Goal: Task Accomplishment & Management: Use online tool/utility

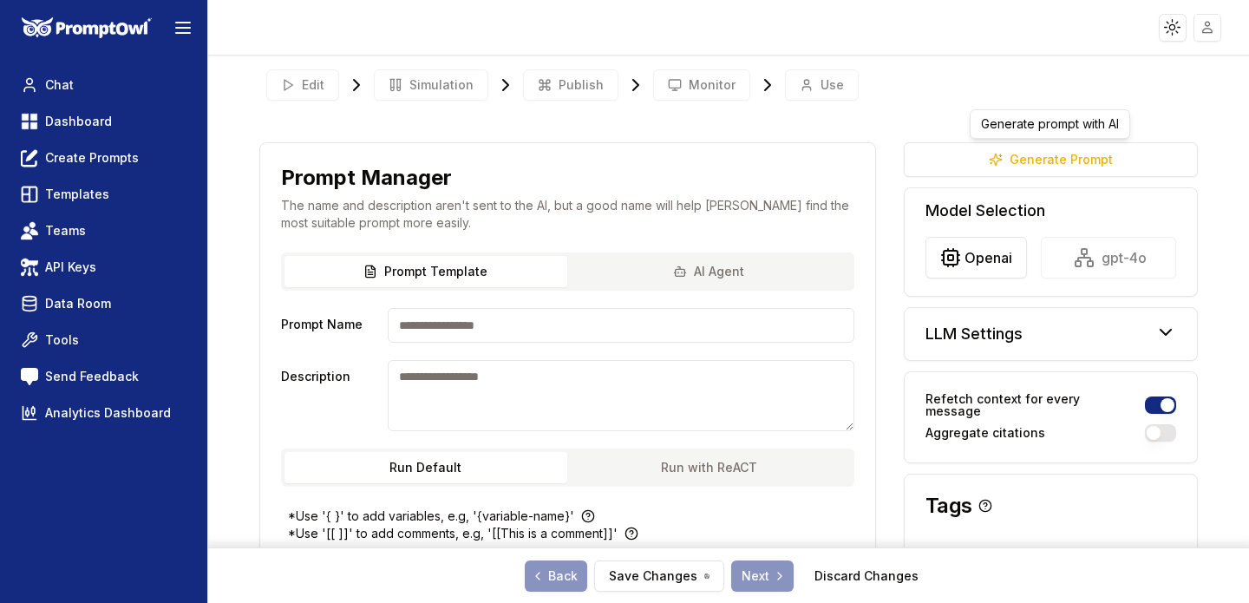
click at [615, 265] on button "AI Agent" at bounding box center [709, 271] width 284 height 31
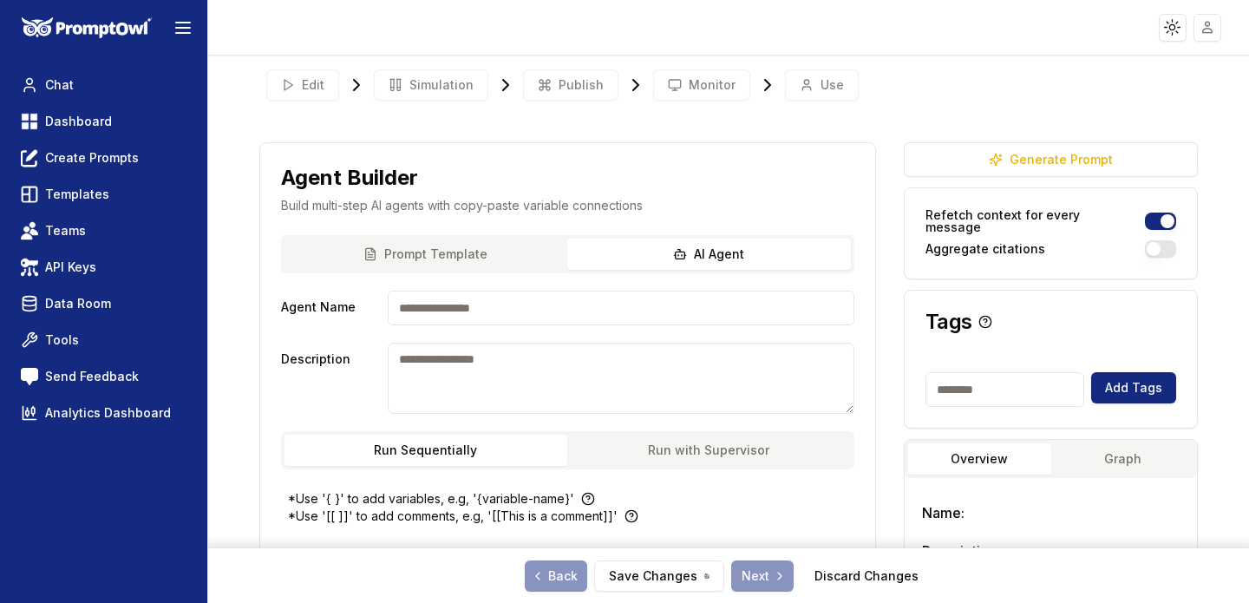
click at [466, 253] on div "Prompt Template AI Agent" at bounding box center [567, 254] width 573 height 38
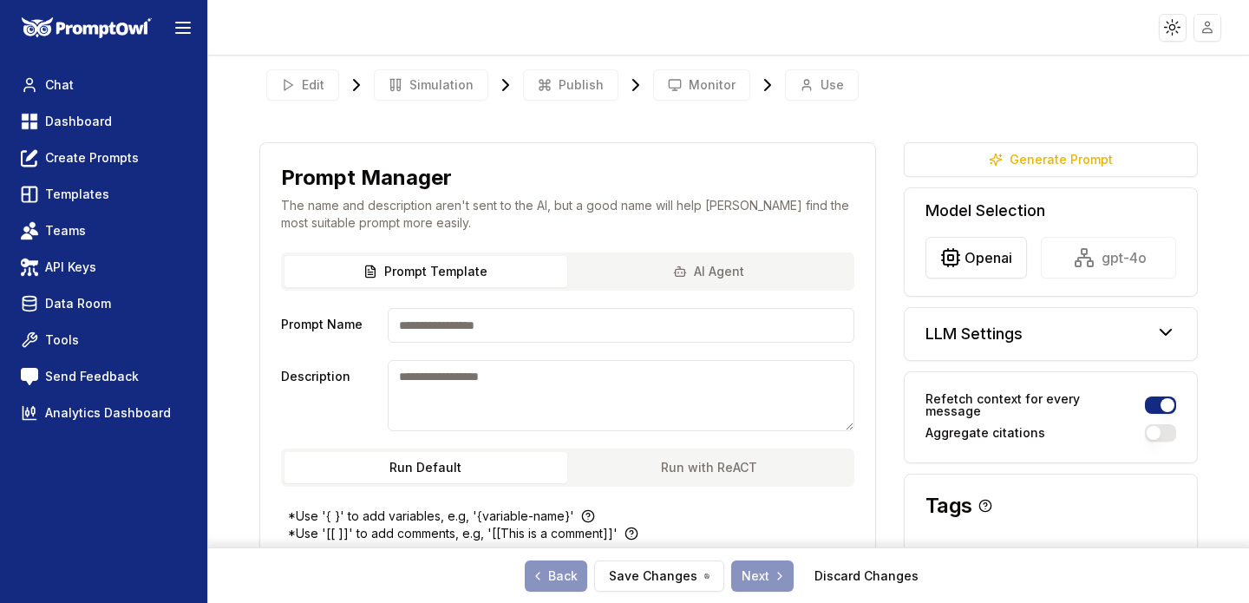
click at [665, 272] on div "Prompt Template AI Agent" at bounding box center [567, 271] width 573 height 38
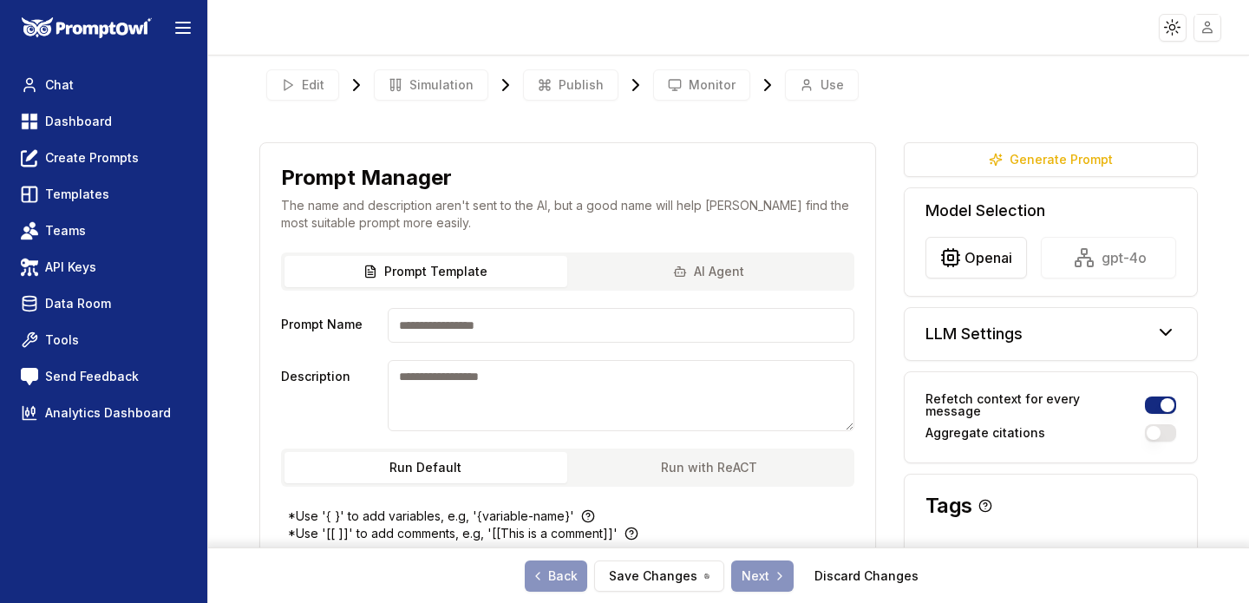
click at [651, 270] on div "Prompt Template AI Agent" at bounding box center [567, 271] width 573 height 38
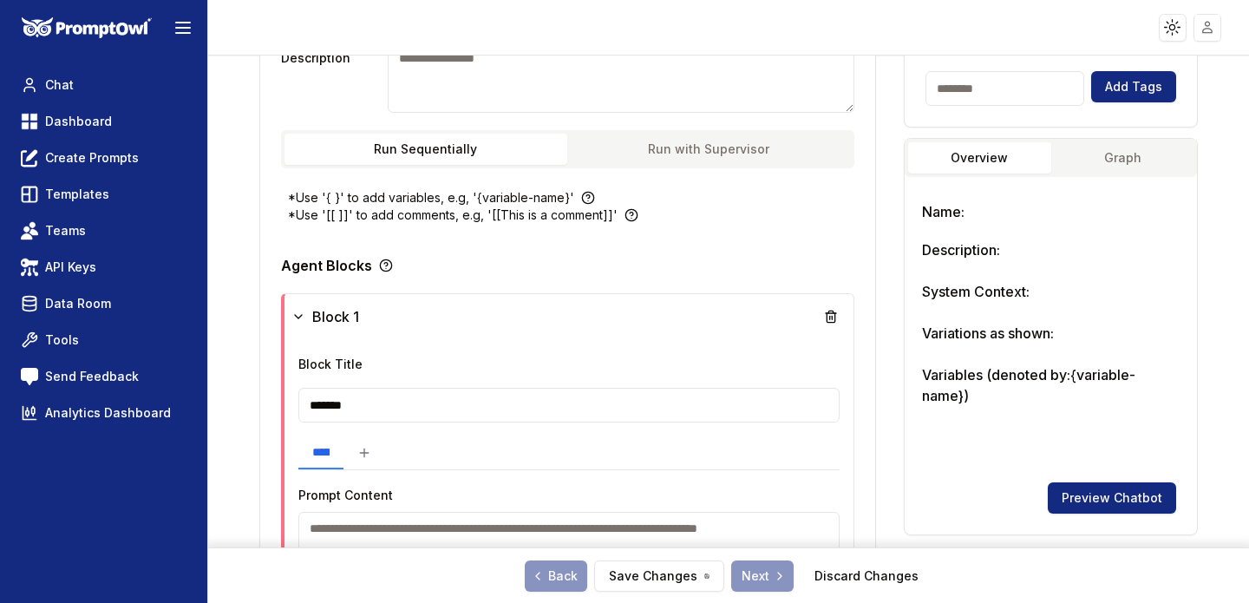
scroll to position [272, 0]
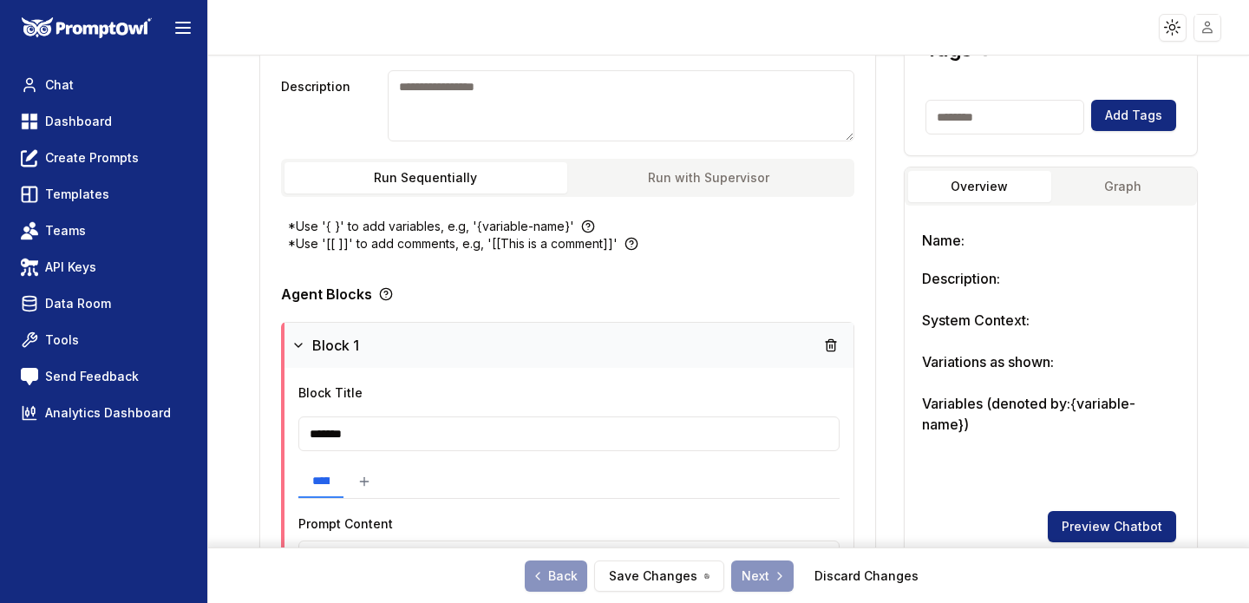
click at [296, 341] on icon at bounding box center [298, 345] width 14 height 14
click at [296, 341] on icon at bounding box center [302, 345] width 14 height 14
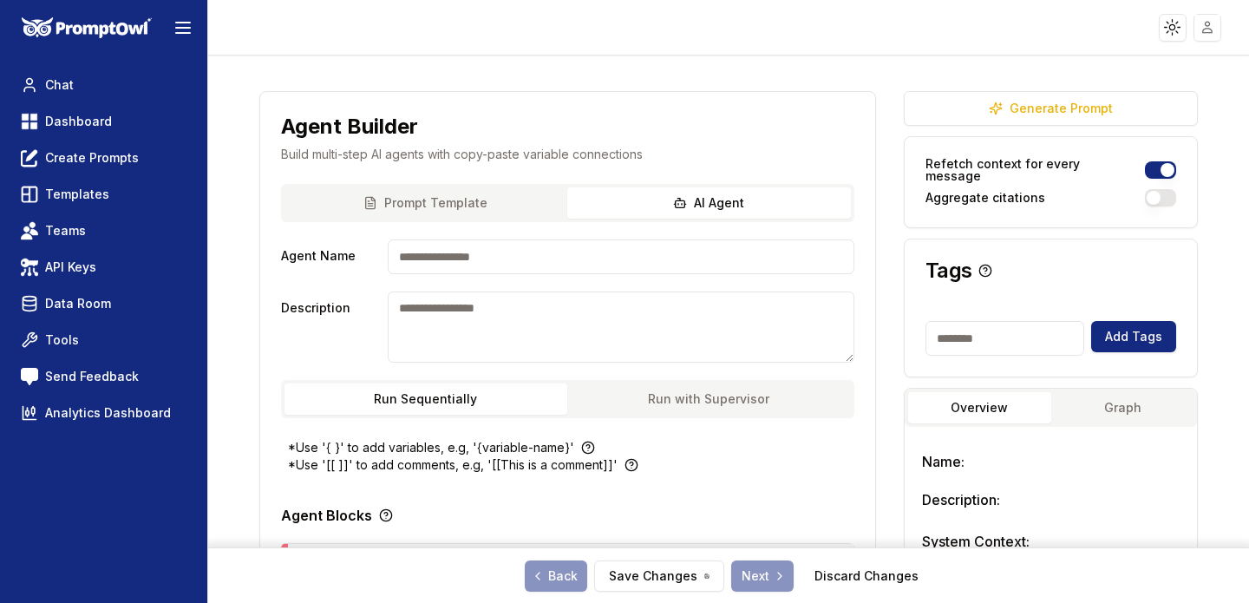
click at [426, 202] on div "Prompt Template AI Agent" at bounding box center [567, 203] width 573 height 38
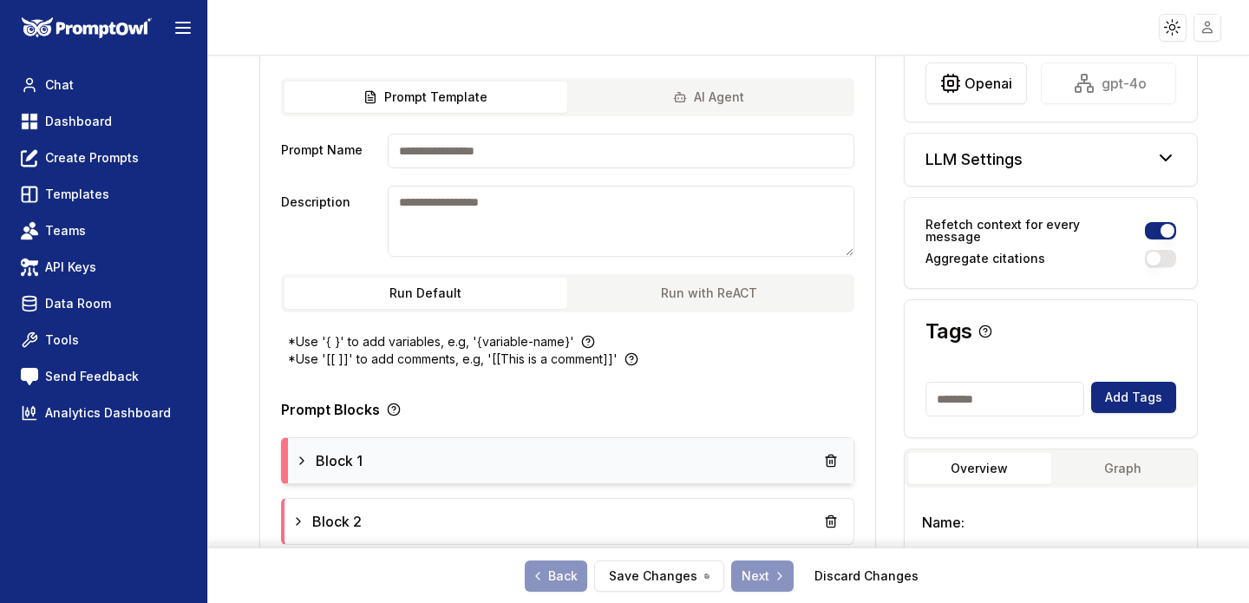
scroll to position [195, 0]
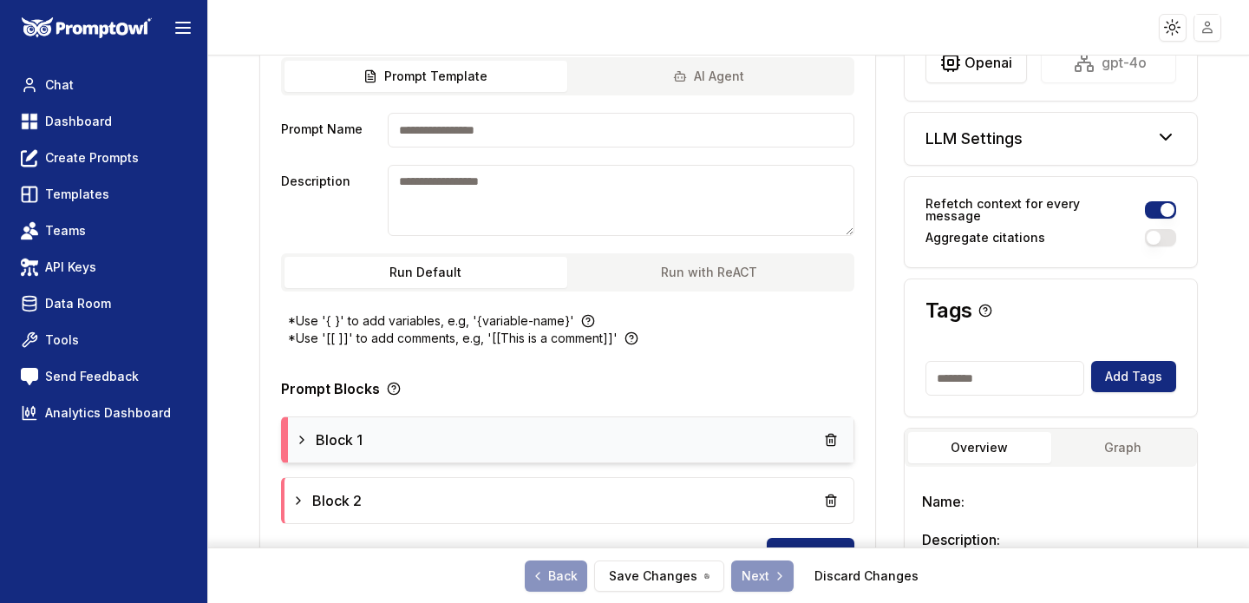
click at [661, 76] on div "Prompt Template AI Agent" at bounding box center [567, 76] width 573 height 38
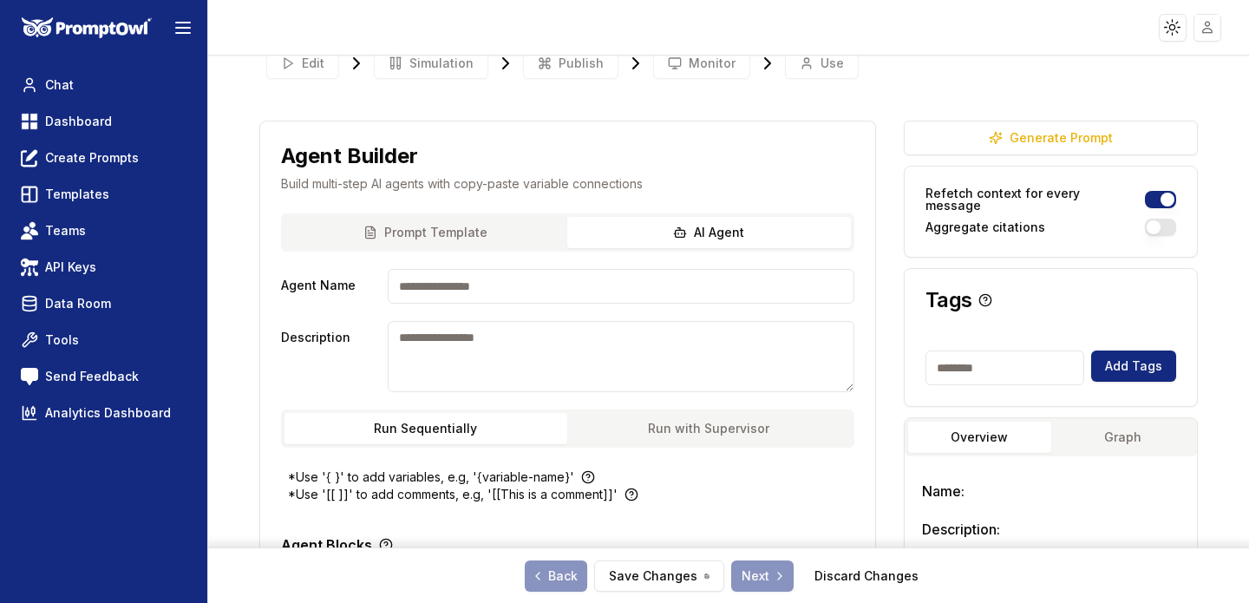
scroll to position [0, 0]
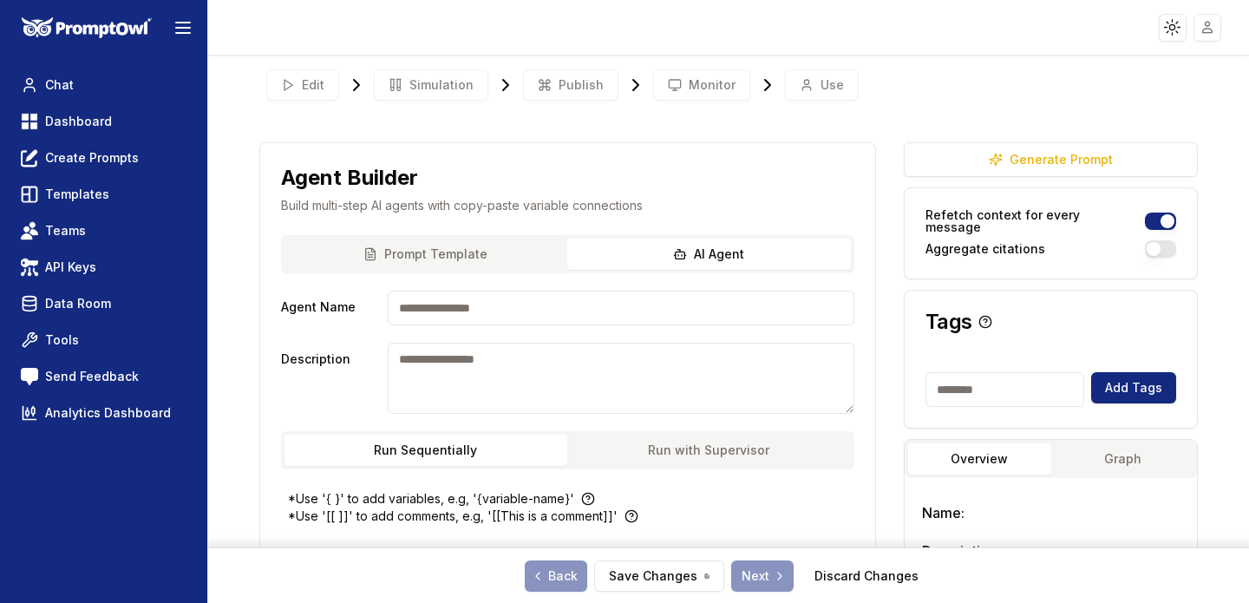
click at [483, 259] on button "Prompt Template" at bounding box center [427, 254] width 284 height 31
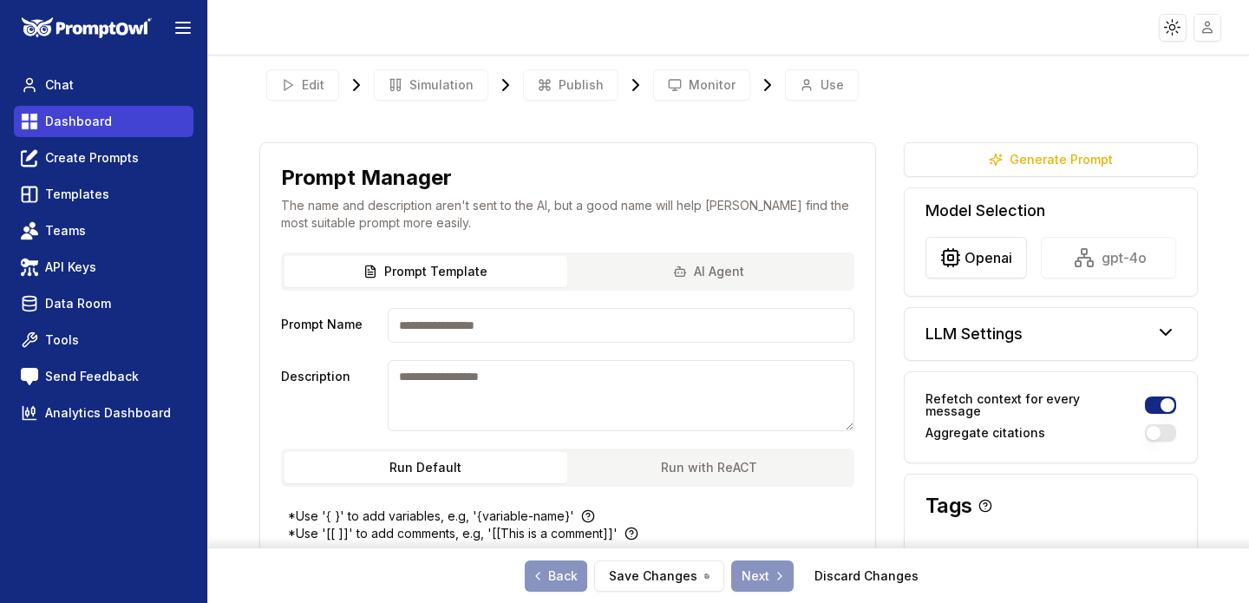
click at [173, 106] on link "Dashboard" at bounding box center [104, 121] width 180 height 31
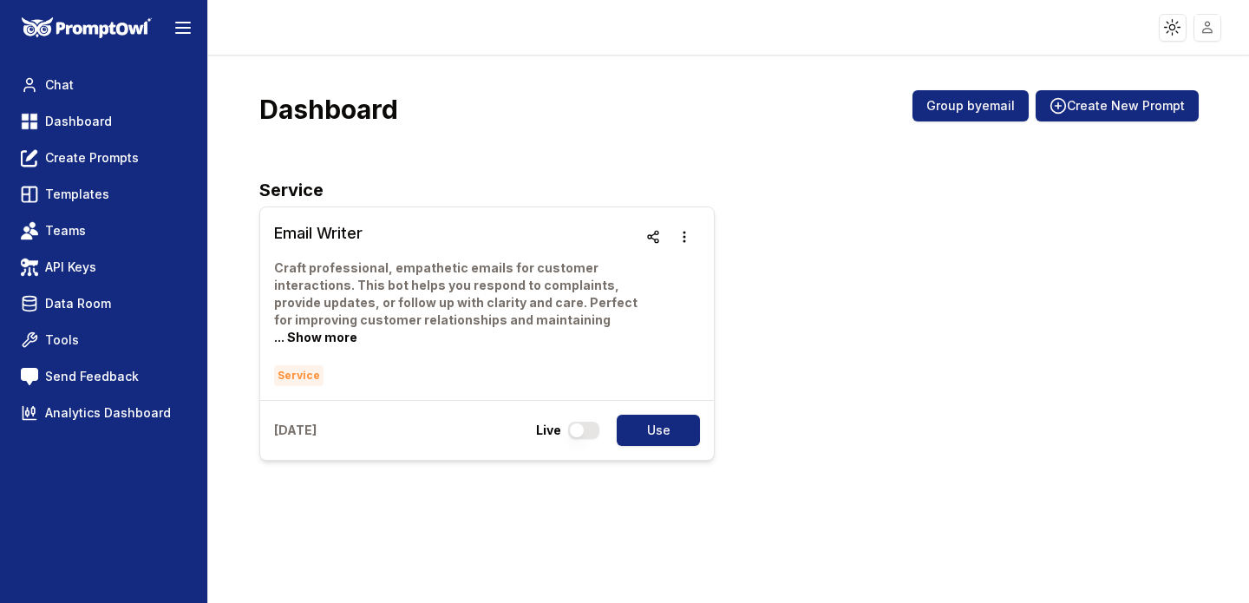
click at [112, 213] on nav "Chat Dashboard Create Prompts Templates Teams API Keys Data Room Tools Send Fee…" at bounding box center [104, 248] width 180 height 359
click at [125, 188] on link "Templates" at bounding box center [104, 194] width 180 height 31
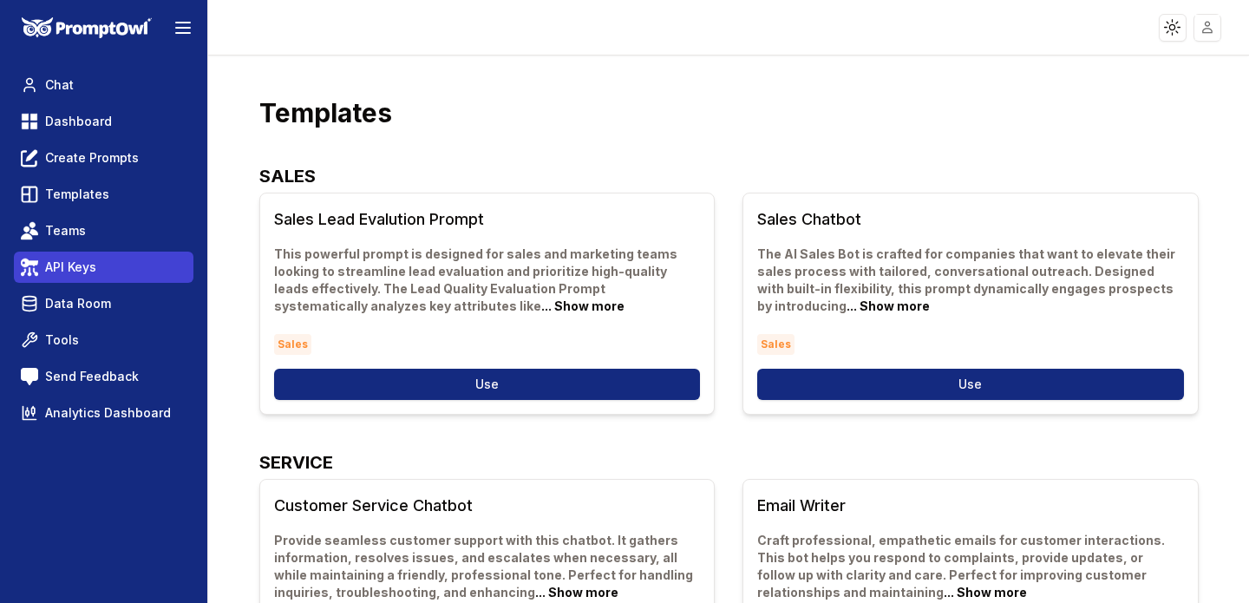
click at [108, 274] on link "API Keys" at bounding box center [104, 267] width 180 height 31
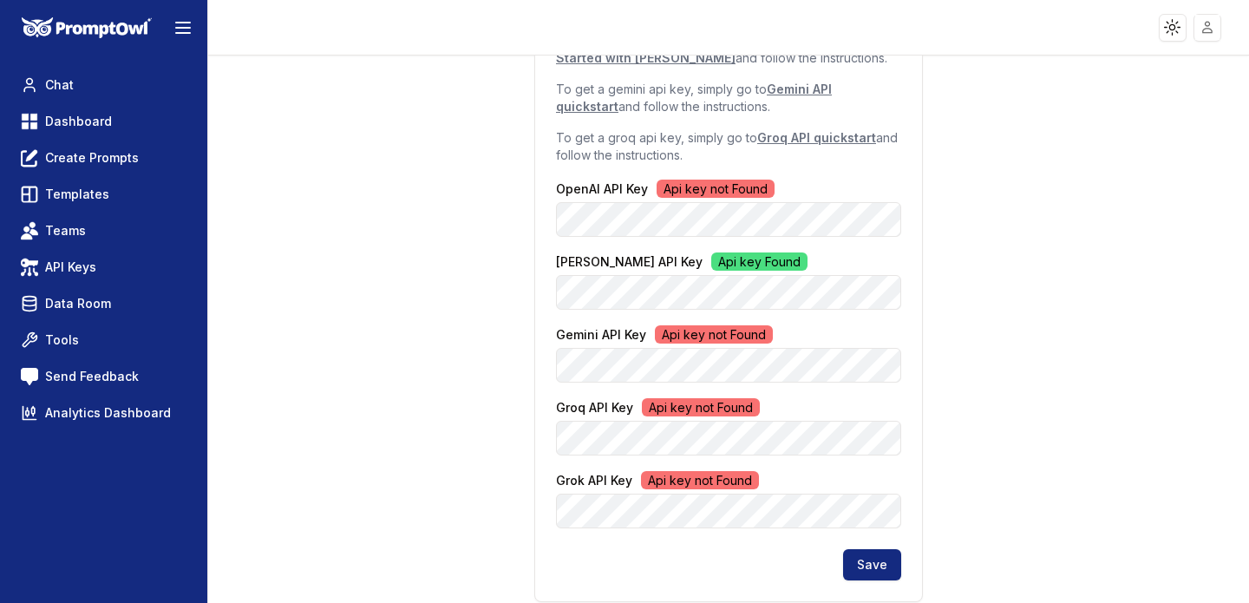
scroll to position [285, 0]
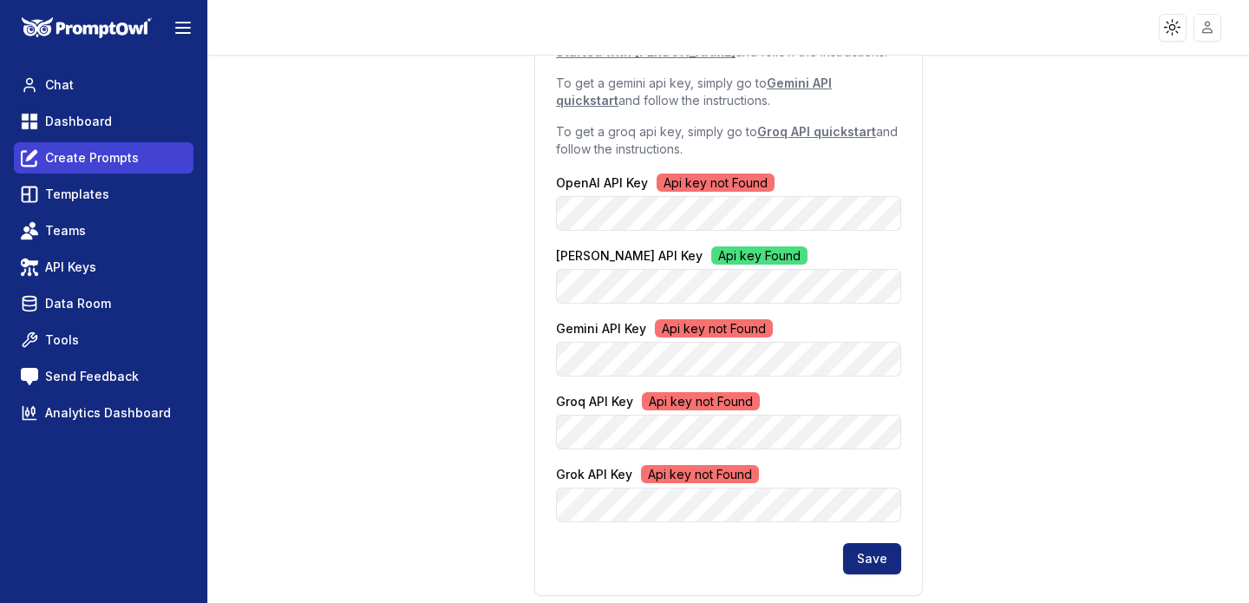
click at [132, 158] on span "Create Prompts" at bounding box center [92, 157] width 94 height 17
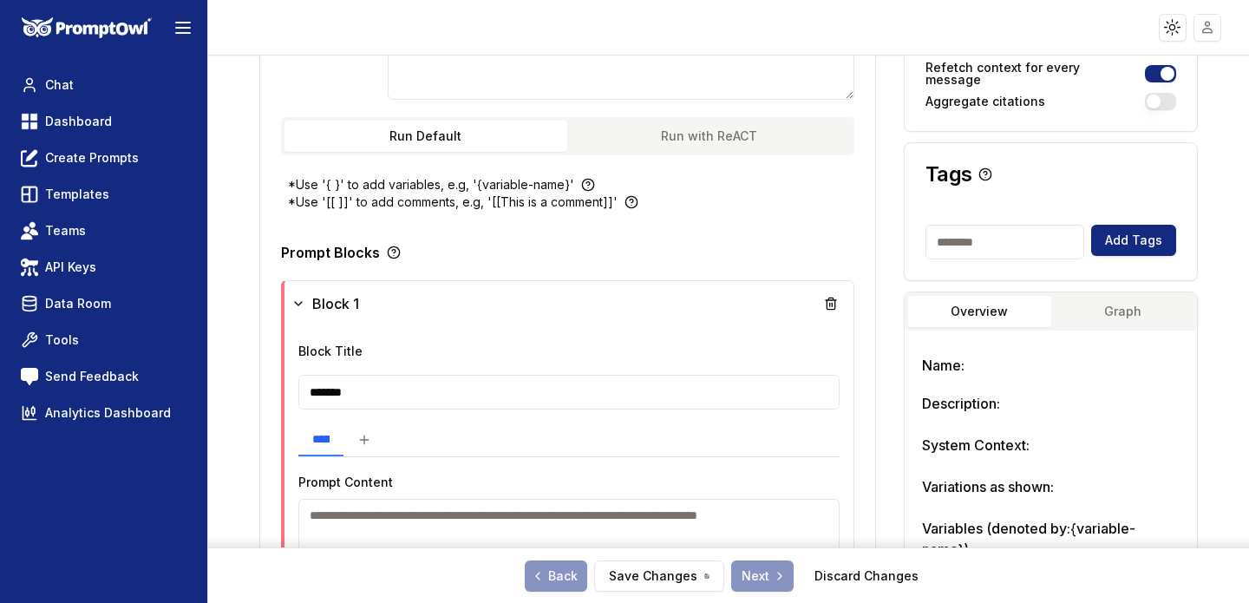
scroll to position [330, 0]
click at [298, 306] on icon at bounding box center [298, 305] width 14 height 14
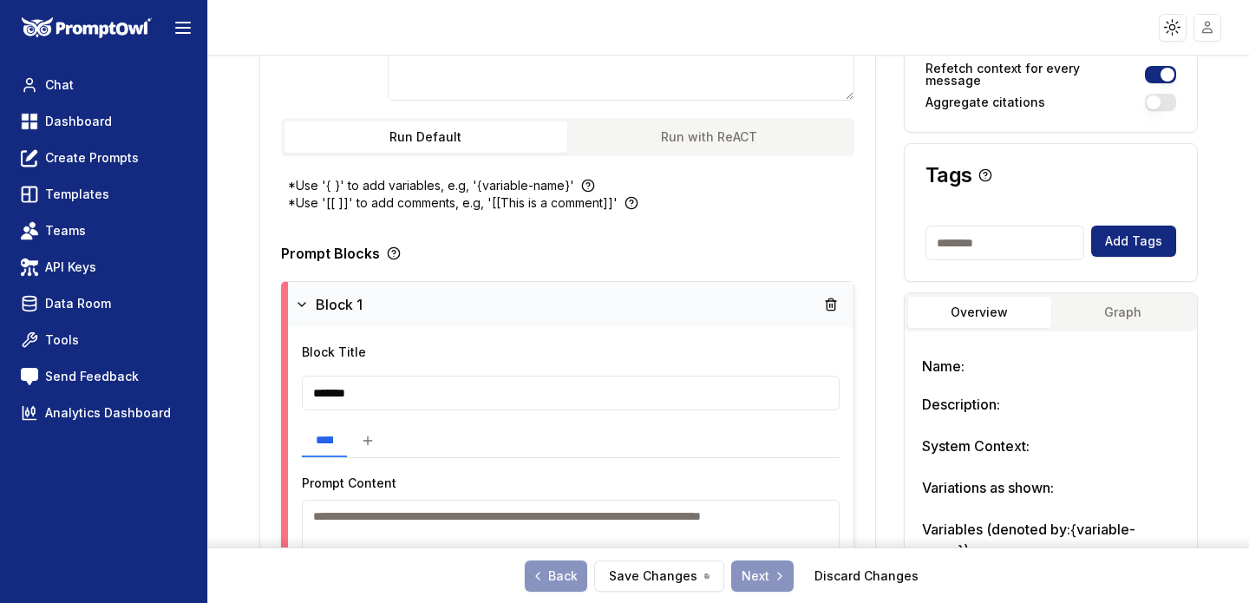
click at [295, 298] on icon at bounding box center [302, 305] width 14 height 14
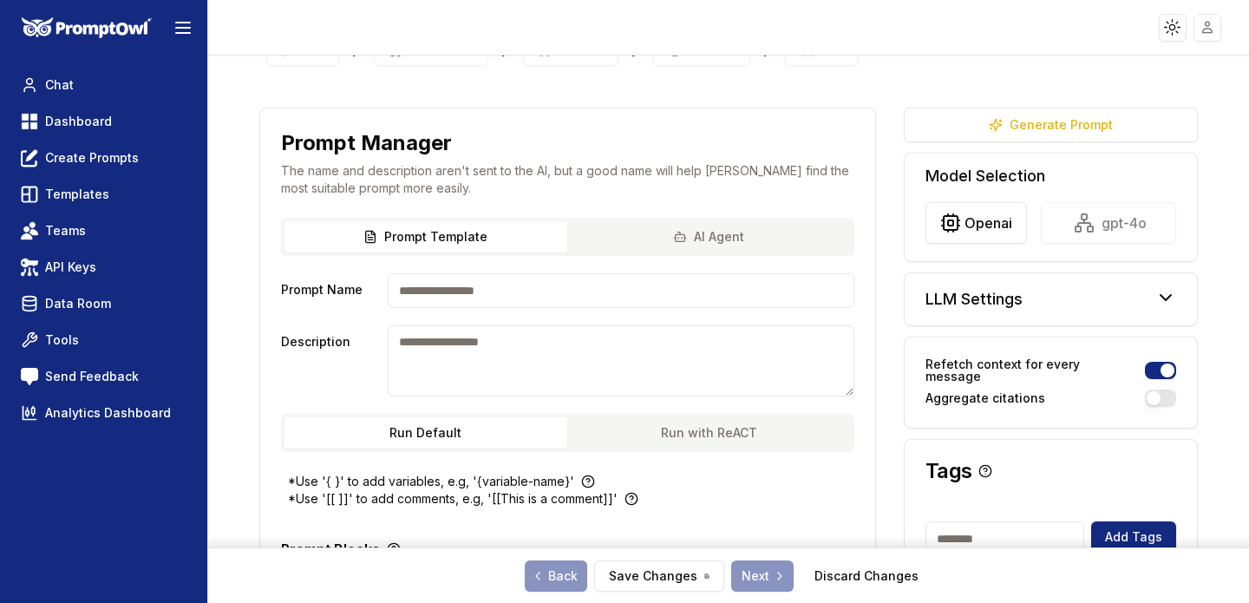
scroll to position [0, 0]
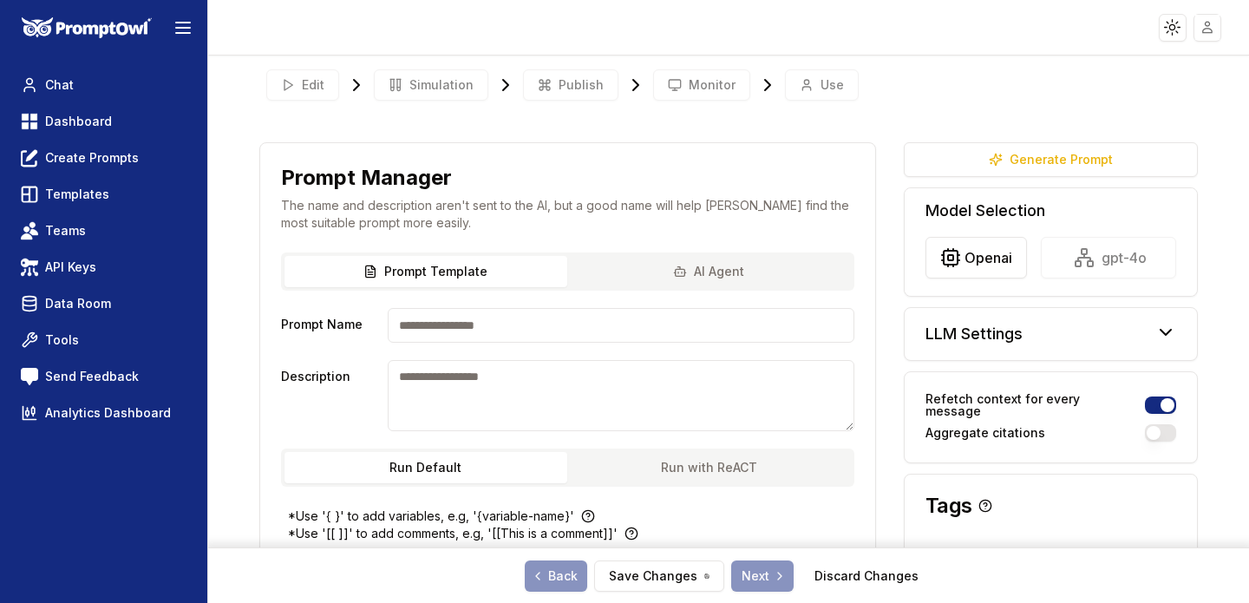
click at [434, 95] on div "Edit Simulation Publish Monitor Use" at bounding box center [728, 84] width 939 height 45
click at [103, 185] on link "Templates" at bounding box center [104, 194] width 180 height 31
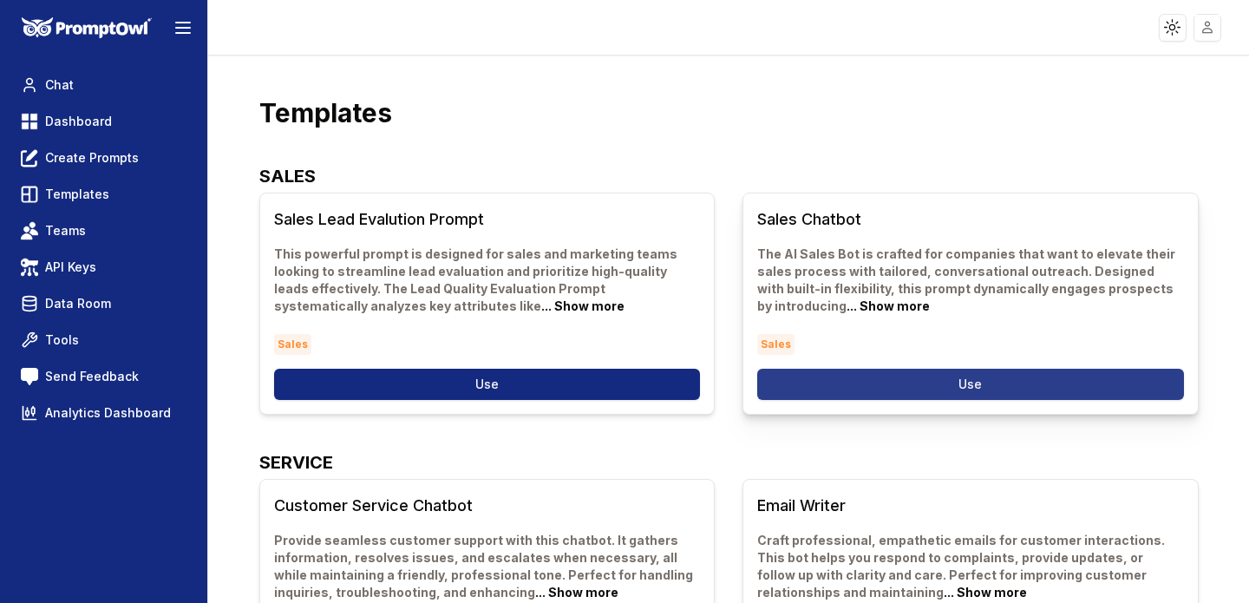
click at [877, 385] on button "Use" at bounding box center [970, 384] width 427 height 31
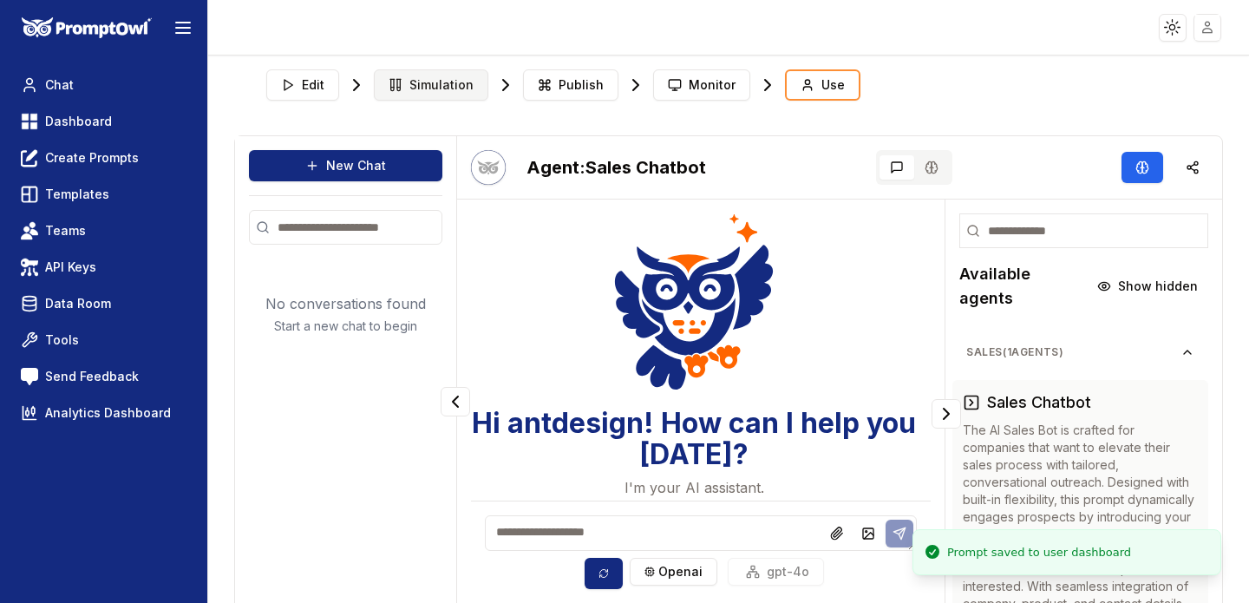
click at [426, 82] on span "Simulation" at bounding box center [441, 84] width 64 height 17
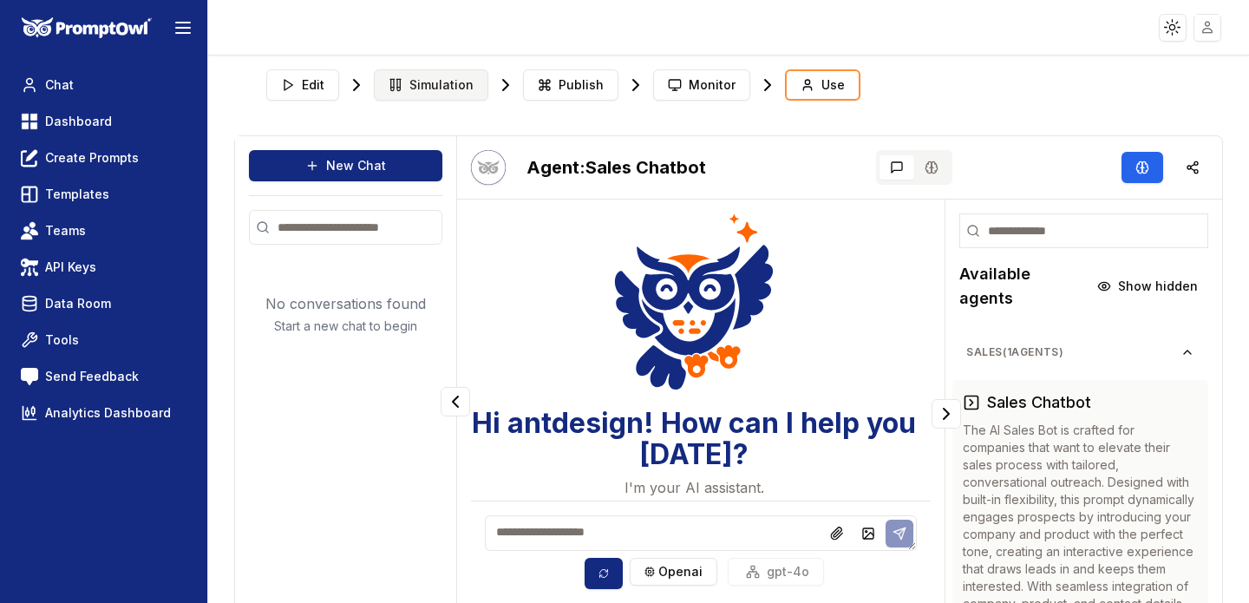
click at [418, 87] on span "Simulation" at bounding box center [441, 84] width 64 height 17
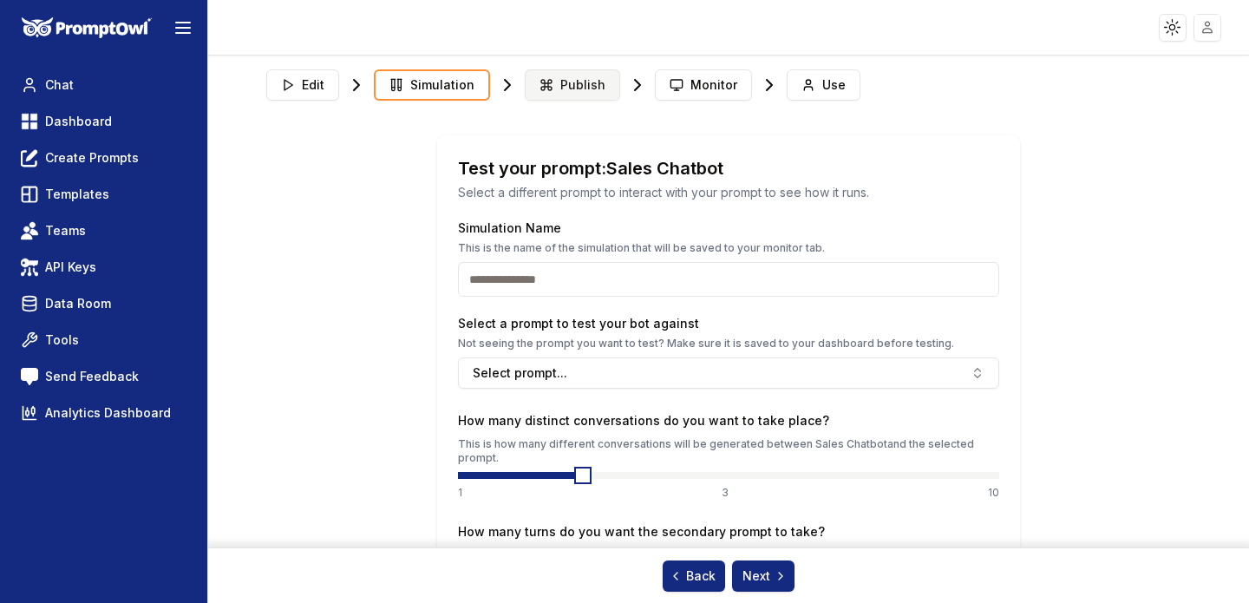
click at [557, 94] on button "Publish" at bounding box center [572, 84] width 95 height 31
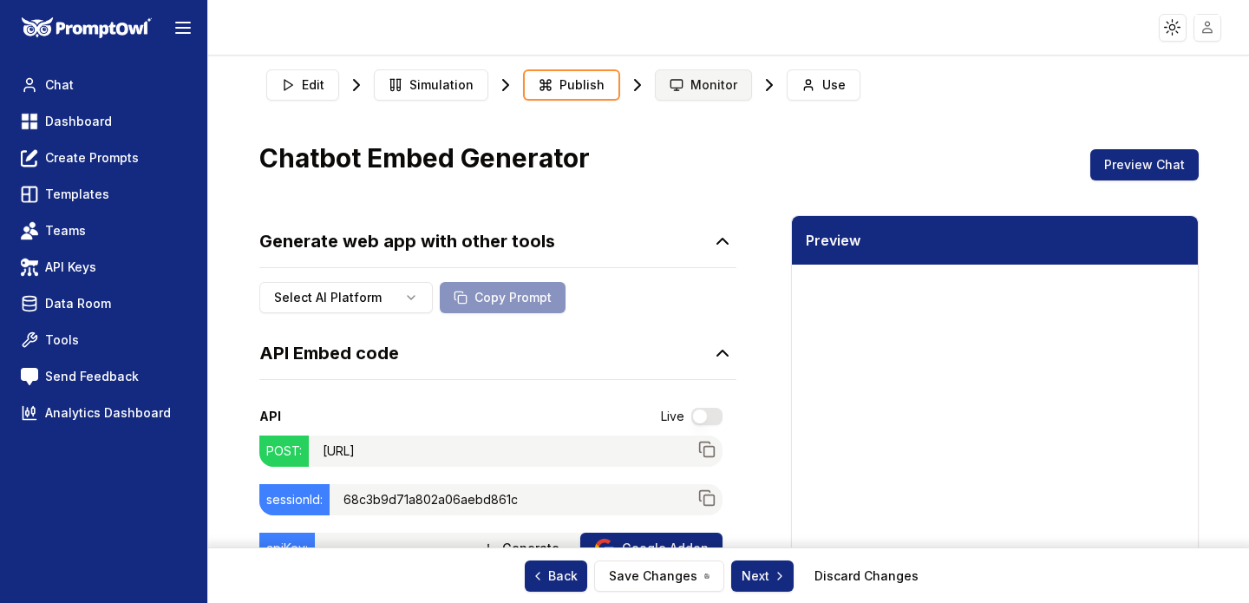
click at [677, 83] on button "Monitor" at bounding box center [703, 84] width 97 height 31
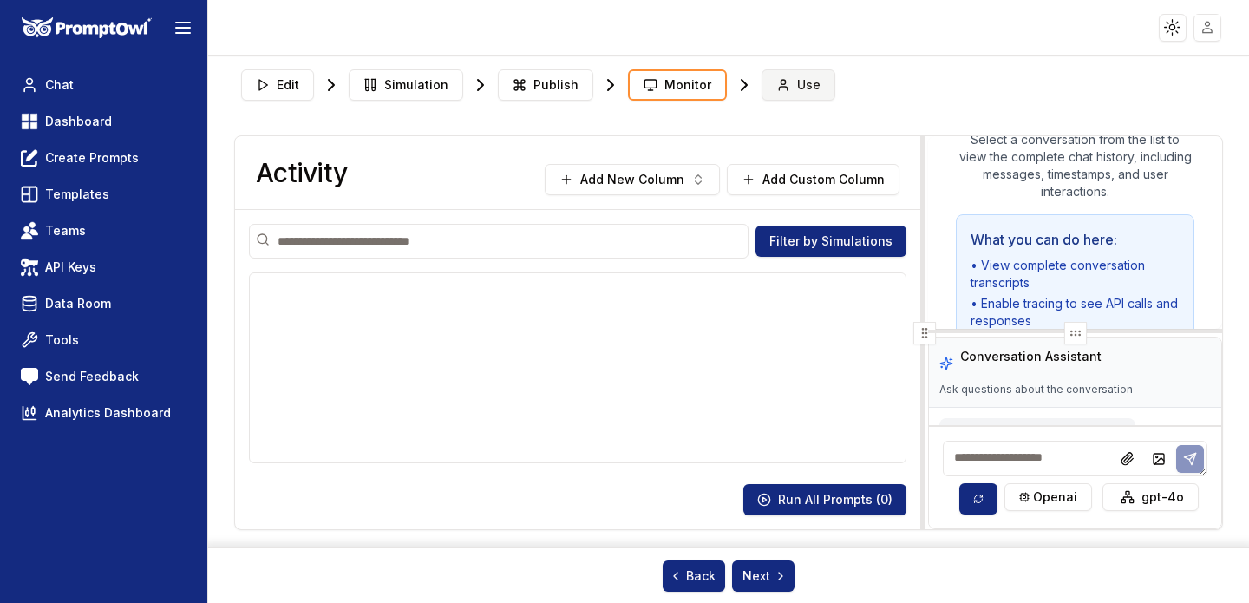
click at [785, 95] on button "Use" at bounding box center [799, 84] width 74 height 31
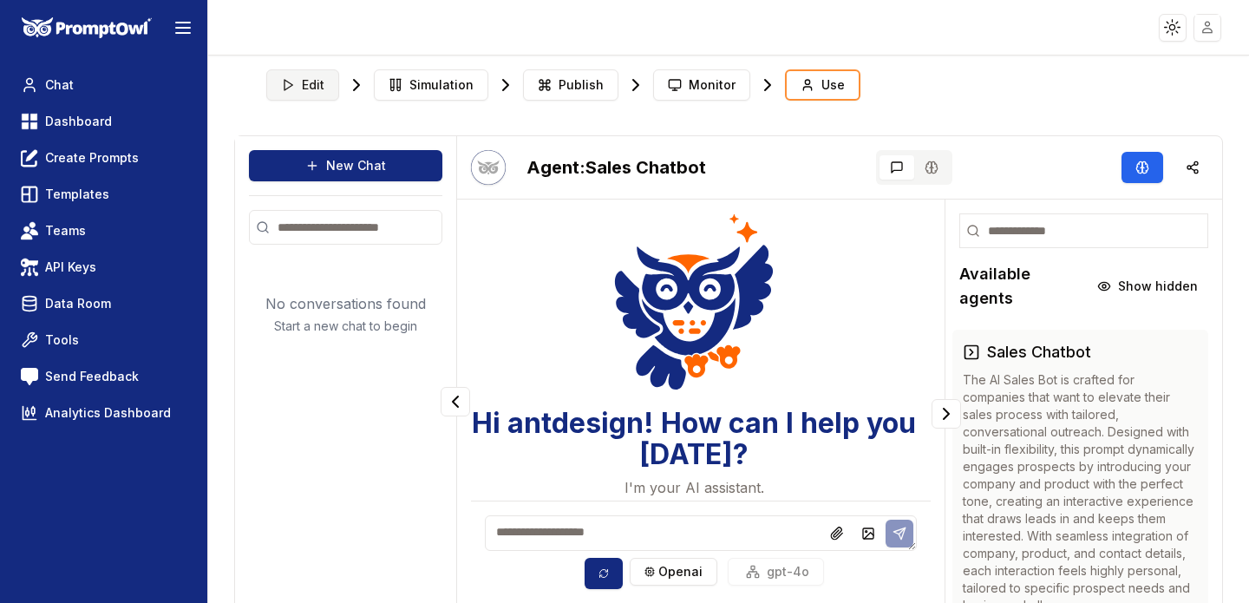
click at [285, 92] on button "Edit" at bounding box center [302, 84] width 73 height 31
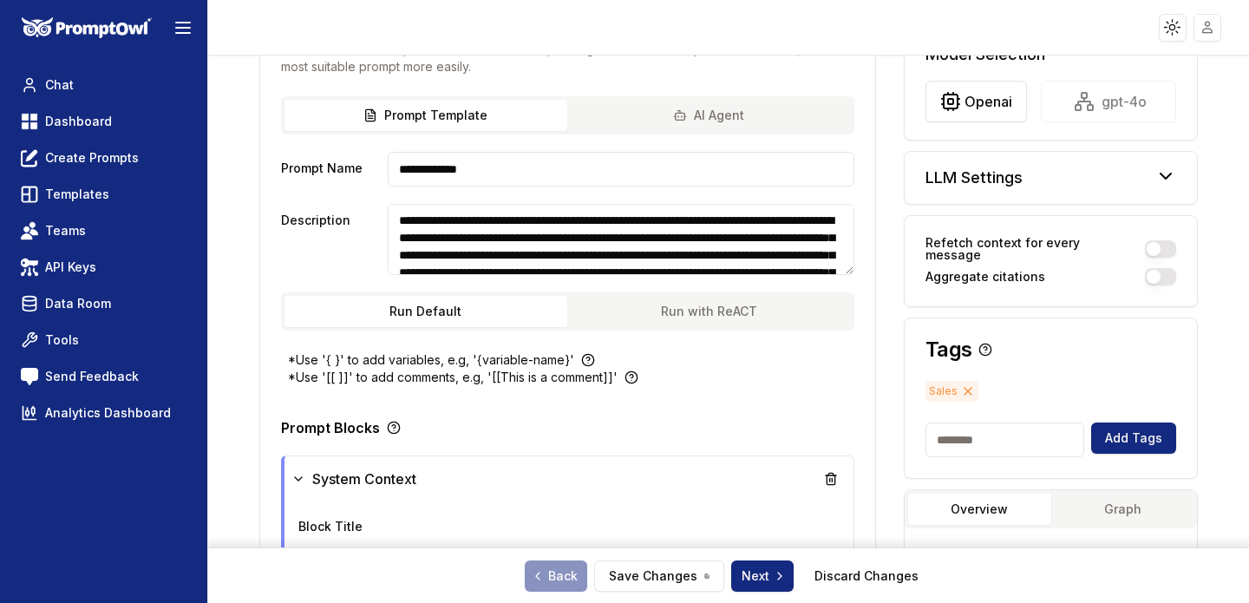
scroll to position [154, 0]
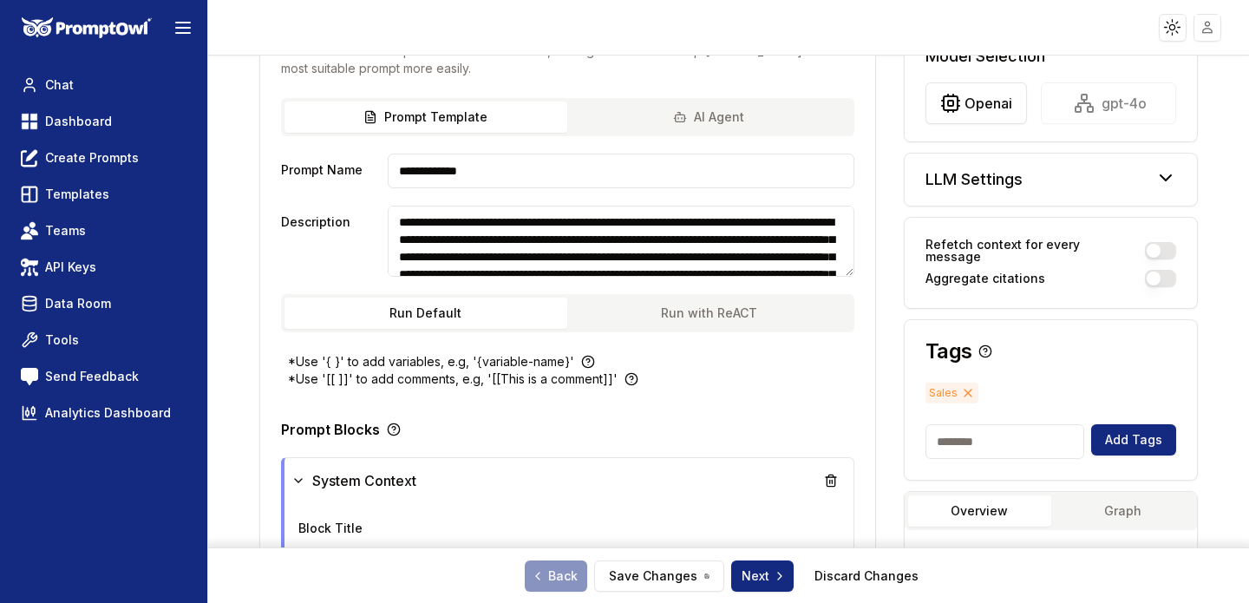
click at [1017, 165] on div "LLM Settings" at bounding box center [1051, 180] width 293 height 52
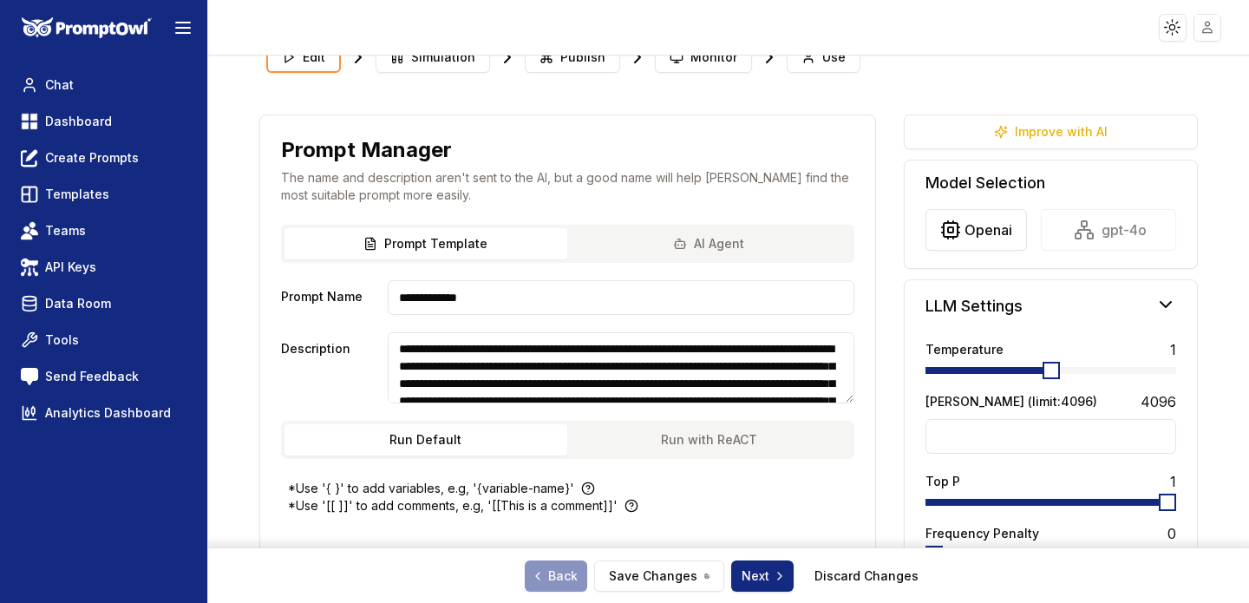
scroll to position [0, 0]
